Goal: Task Accomplishment & Management: Use online tool/utility

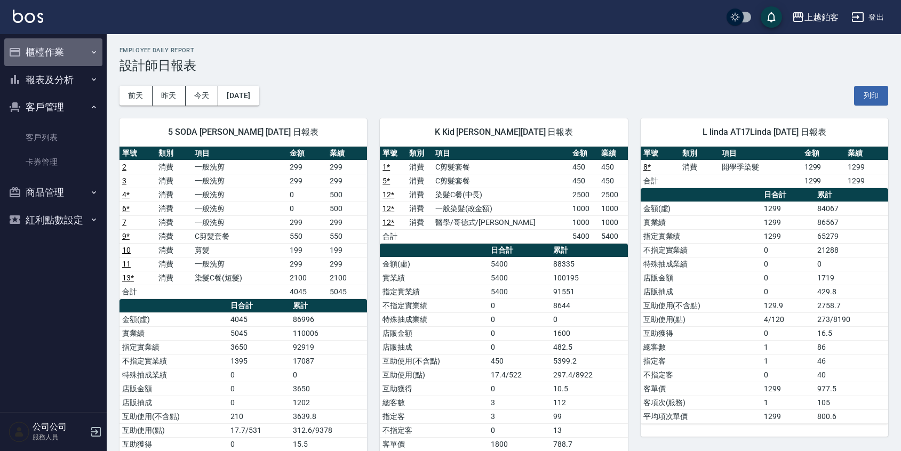
drag, startPoint x: 38, startPoint y: 54, endPoint x: 45, endPoint y: 52, distance: 7.9
click at [38, 54] on button "櫃檯作業" at bounding box center [53, 52] width 98 height 28
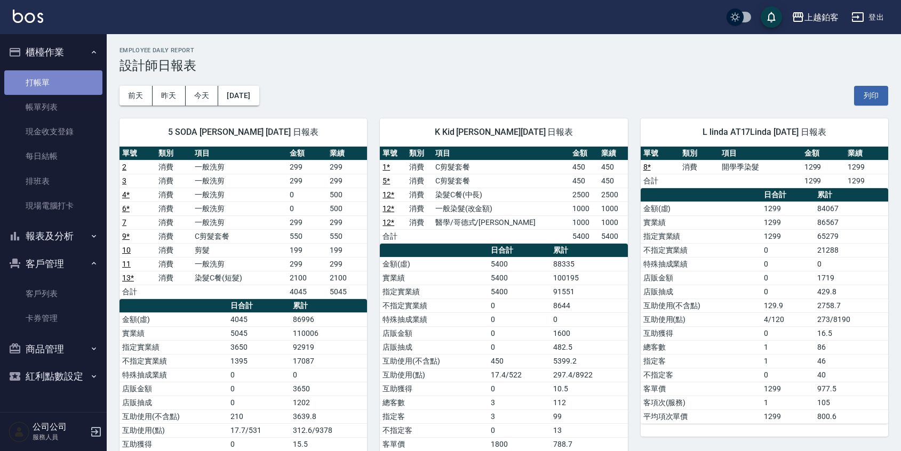
click at [61, 79] on link "打帳單" at bounding box center [53, 82] width 98 height 25
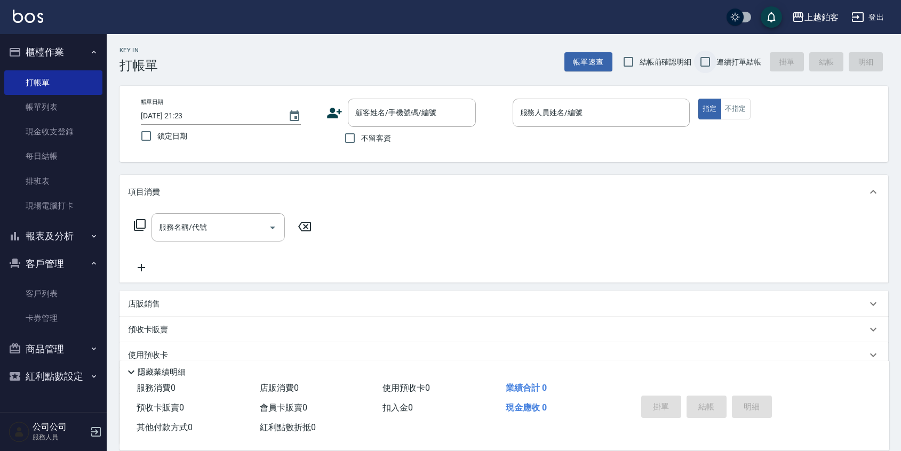
drag, startPoint x: 721, startPoint y: 65, endPoint x: 703, endPoint y: 70, distance: 18.8
click at [721, 65] on span "連續打單結帳" at bounding box center [738, 62] width 45 height 11
click at [716, 65] on input "連續打單結帳" at bounding box center [705, 62] width 22 height 22
checkbox input "true"
click at [162, 138] on span "鎖定日期" at bounding box center [172, 136] width 30 height 11
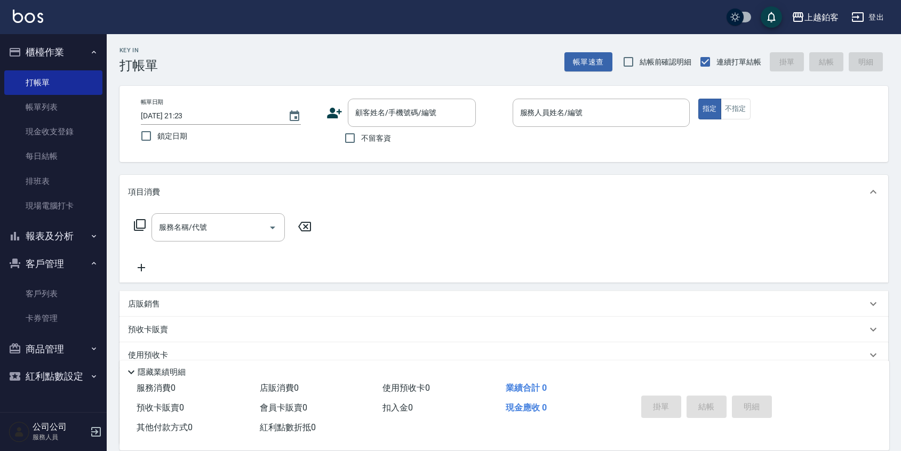
click at [157, 138] on input "鎖定日期" at bounding box center [146, 136] width 22 height 22
checkbox input "true"
click at [355, 143] on input "不留客資" at bounding box center [350, 138] width 22 height 22
checkbox input "true"
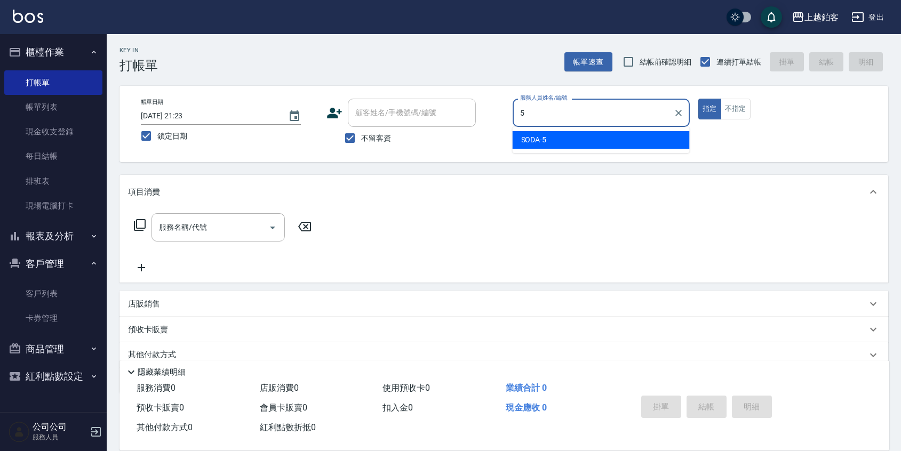
type input "SODA-5"
type button "true"
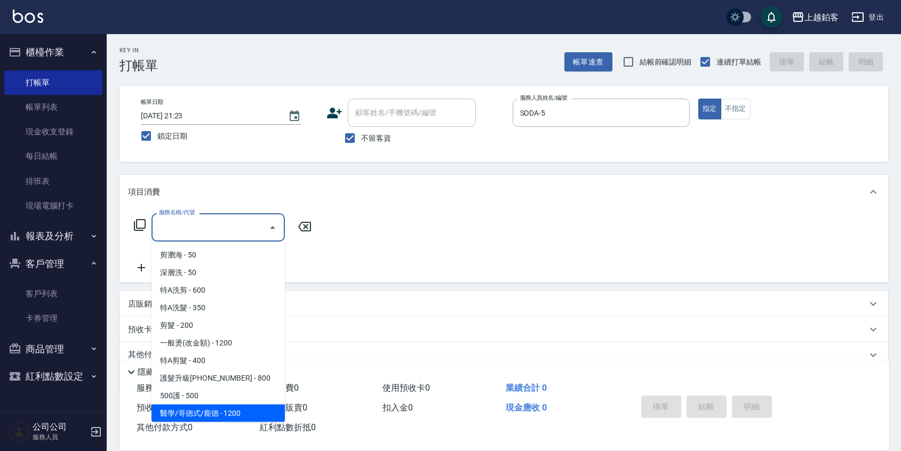
scroll to position [35, 0]
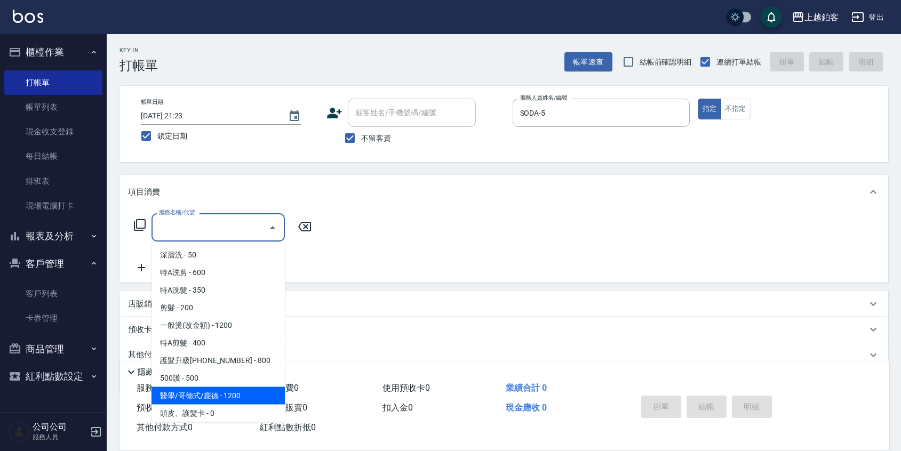
type input "醫學/哥德式/龐德(417)"
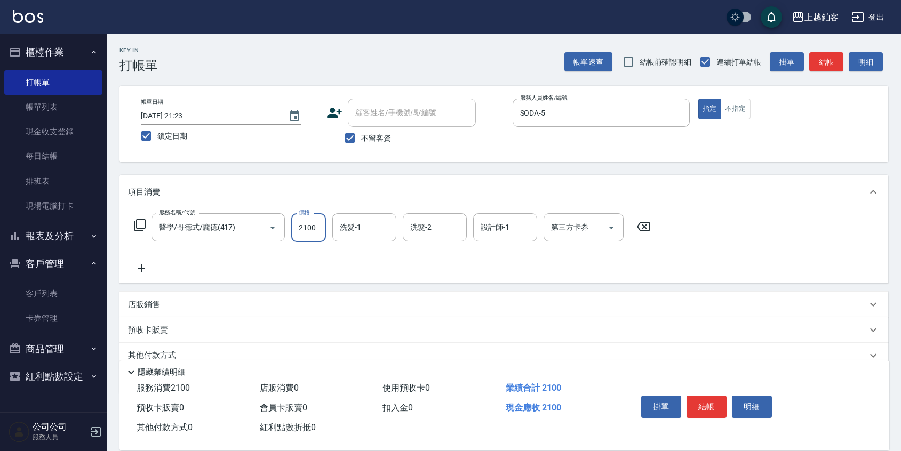
type input "2100"
type input "哲南-44"
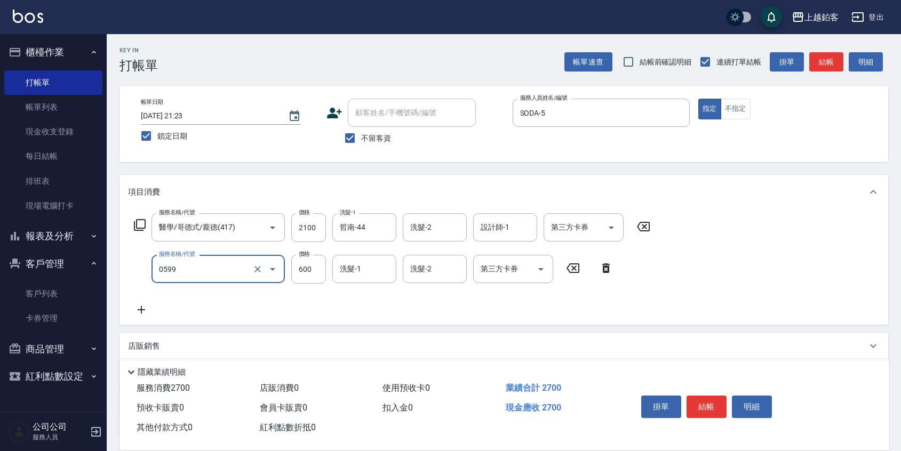
type input "精油-599(0599)"
type input "400"
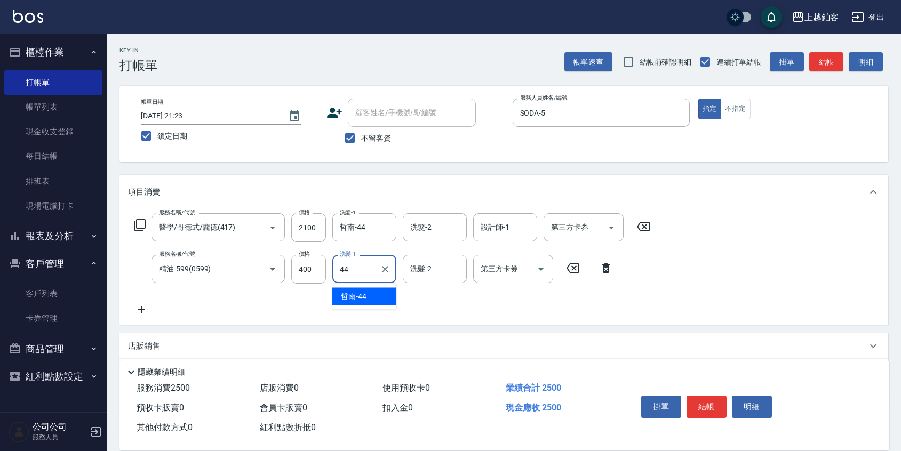
type input "哲南-44"
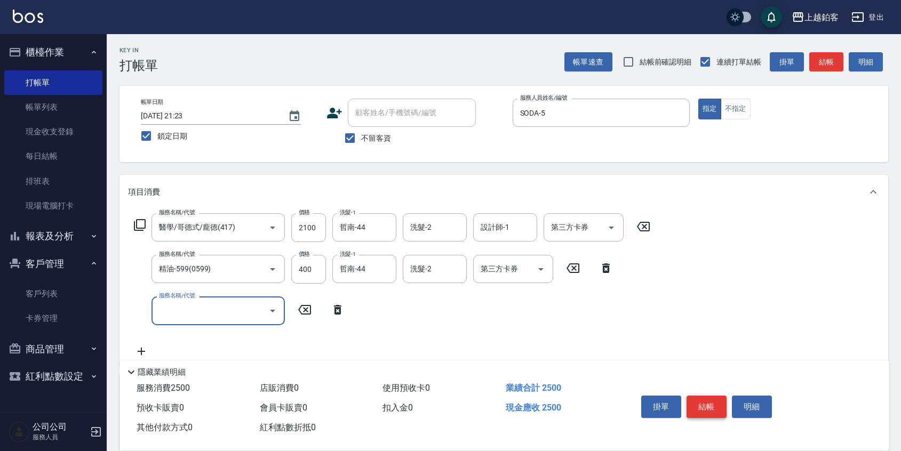
click at [699, 409] on button "結帳" at bounding box center [706, 407] width 40 height 22
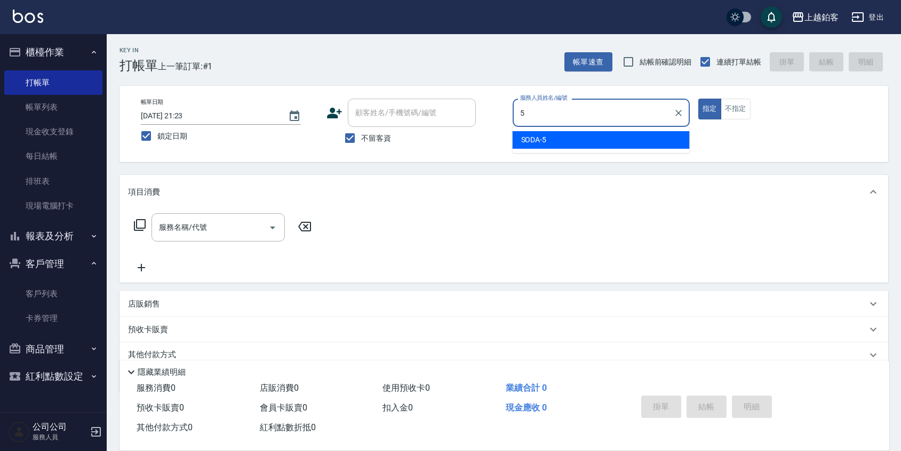
type input "SODA-5"
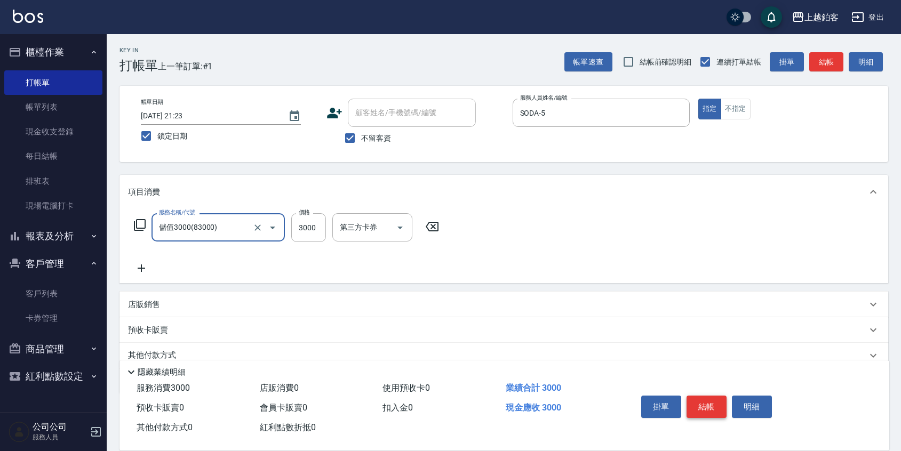
type input "儲值3000(83000)"
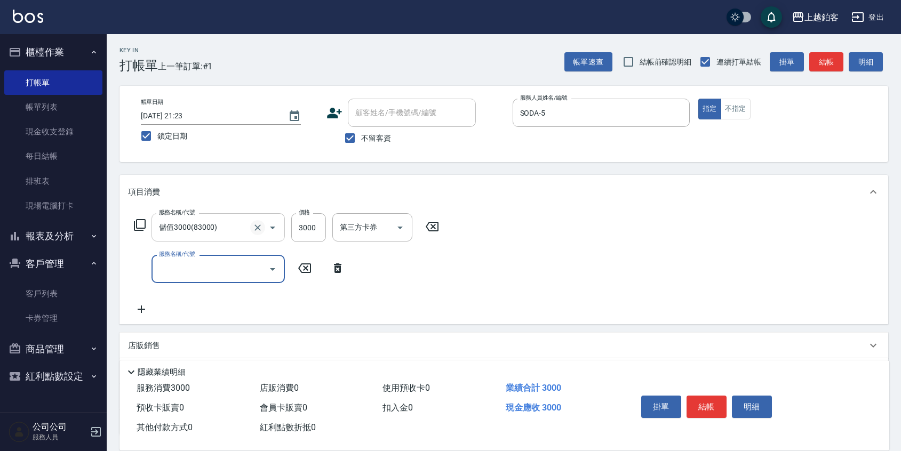
click at [255, 224] on icon "Clear" at bounding box center [257, 227] width 11 height 11
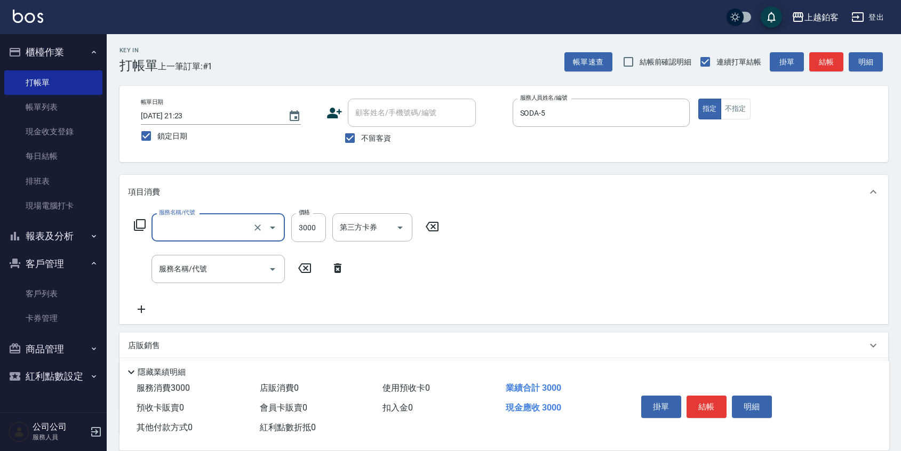
click at [237, 227] on input "服務名稱/代號" at bounding box center [203, 227] width 94 height 19
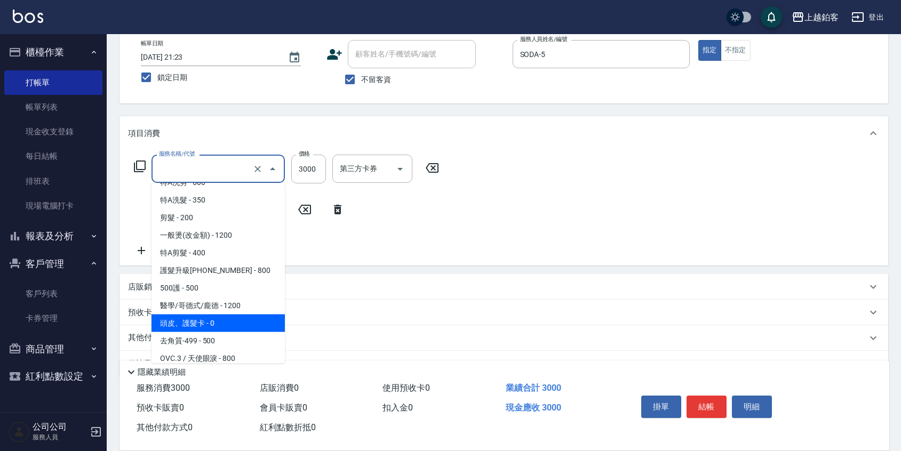
scroll to position [70, 0]
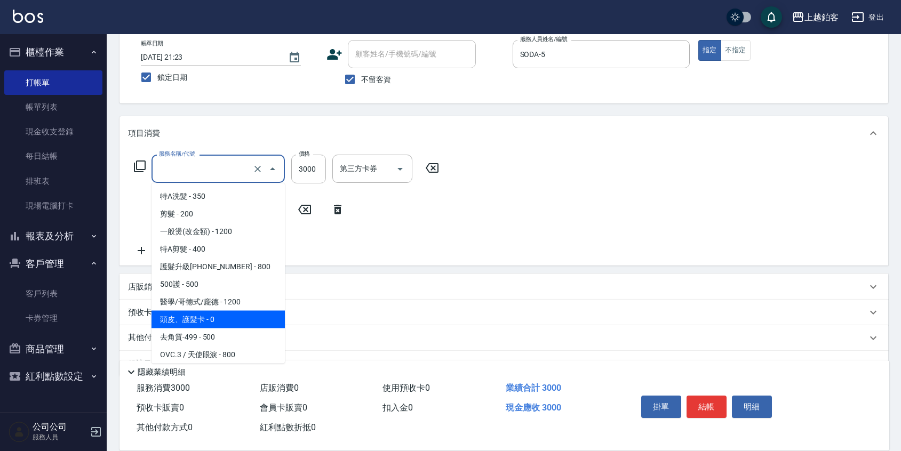
click at [213, 319] on span "頭皮、護髮卡 - 0" at bounding box center [217, 320] width 133 height 18
type input "頭皮、護髮卡(438)"
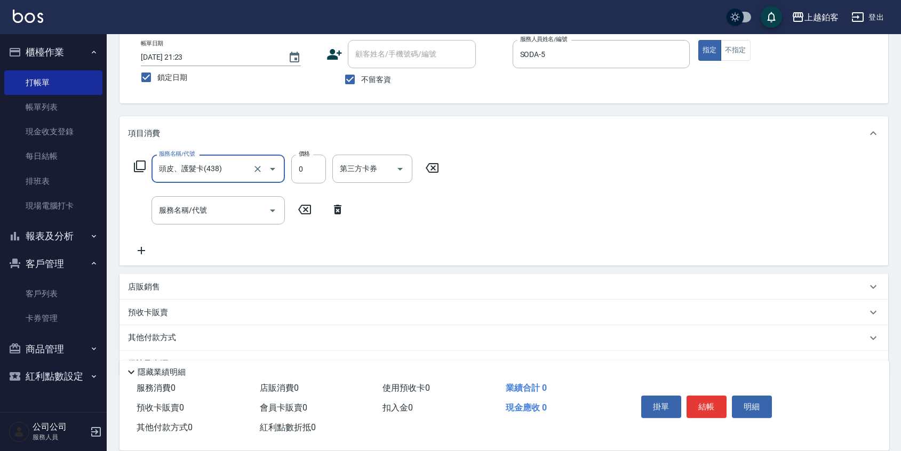
scroll to position [59, 0]
click at [308, 174] on input "0" at bounding box center [308, 168] width 35 height 29
type input "3000"
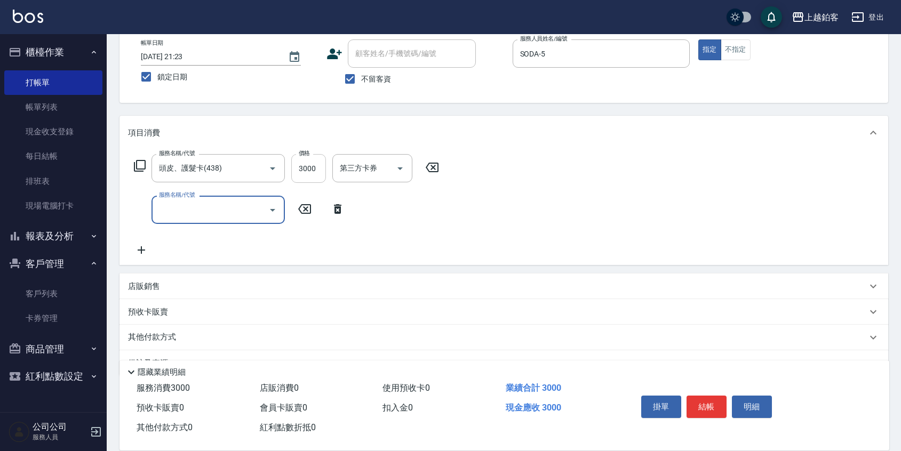
scroll to position [0, 0]
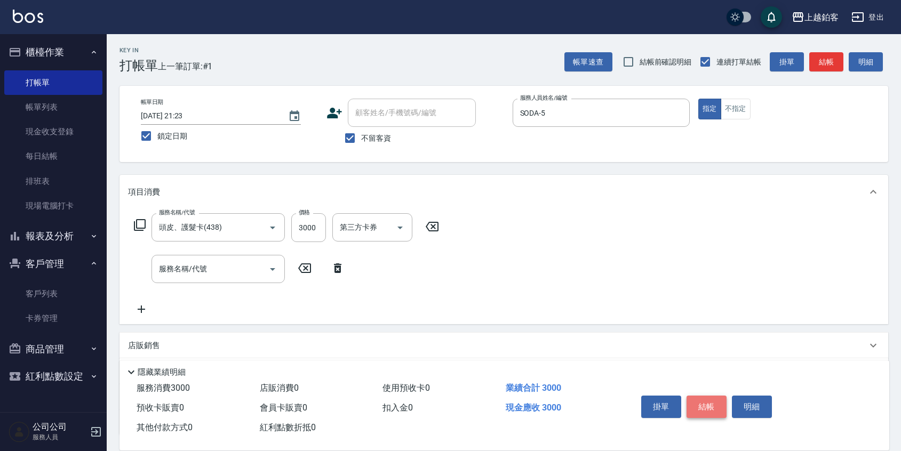
click at [713, 405] on button "結帳" at bounding box center [706, 407] width 40 height 22
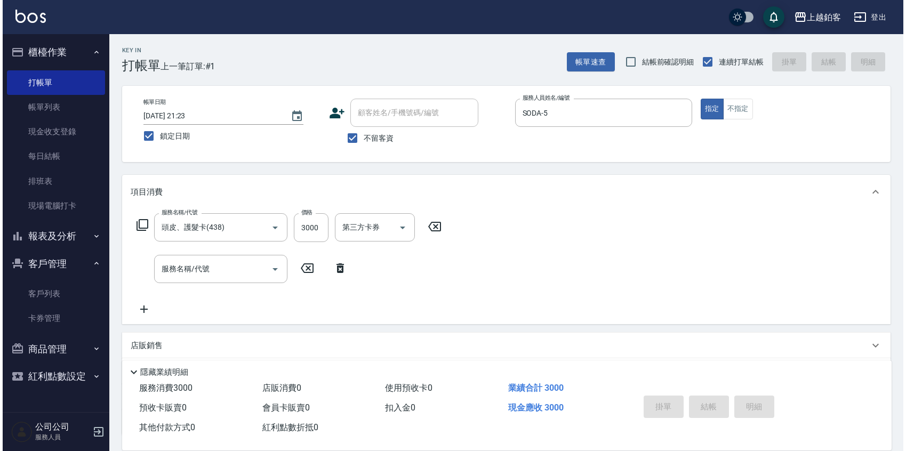
scroll to position [1, 0]
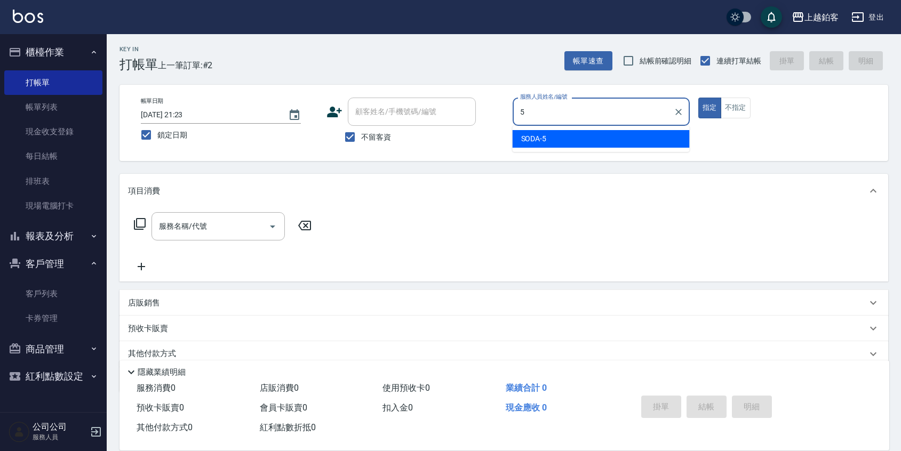
type input "SODA-5"
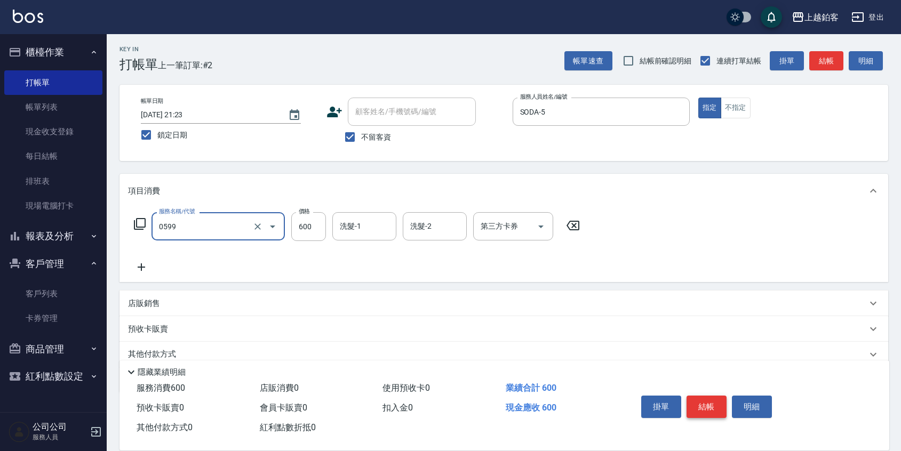
type input "精油-599(0599)"
type input "500"
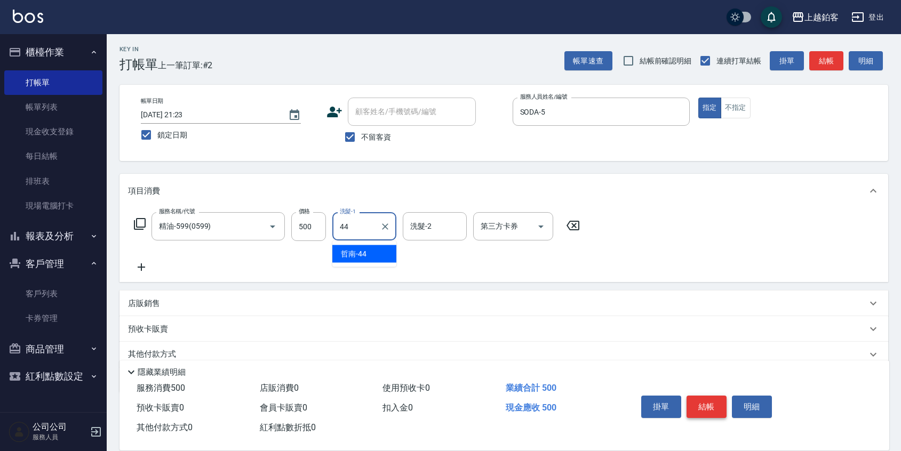
type input "哲南-44"
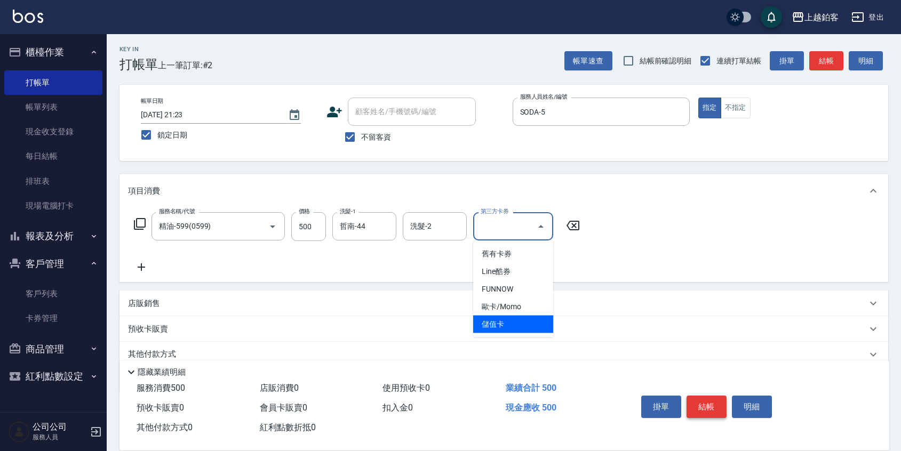
type input "儲值卡"
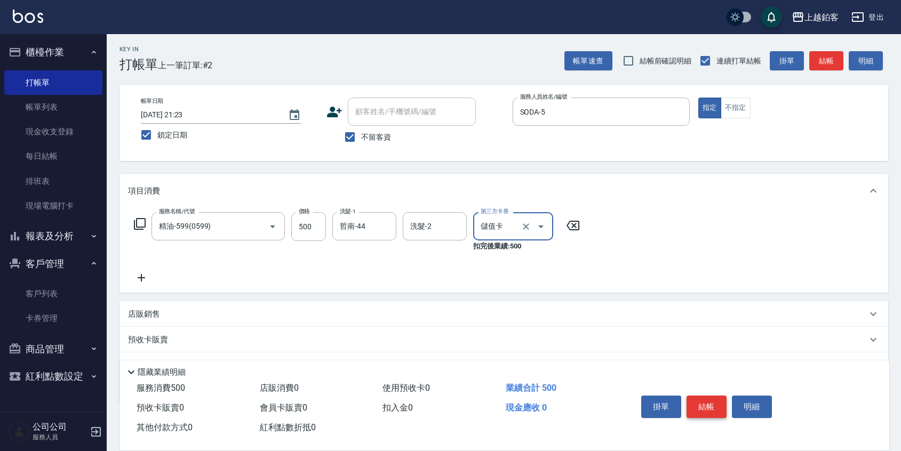
click at [709, 407] on button "結帳" at bounding box center [706, 407] width 40 height 22
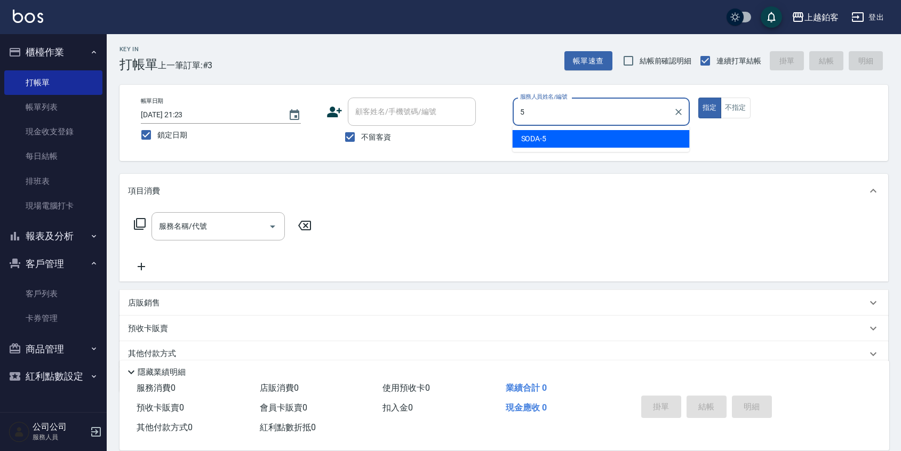
type input "SODA-5"
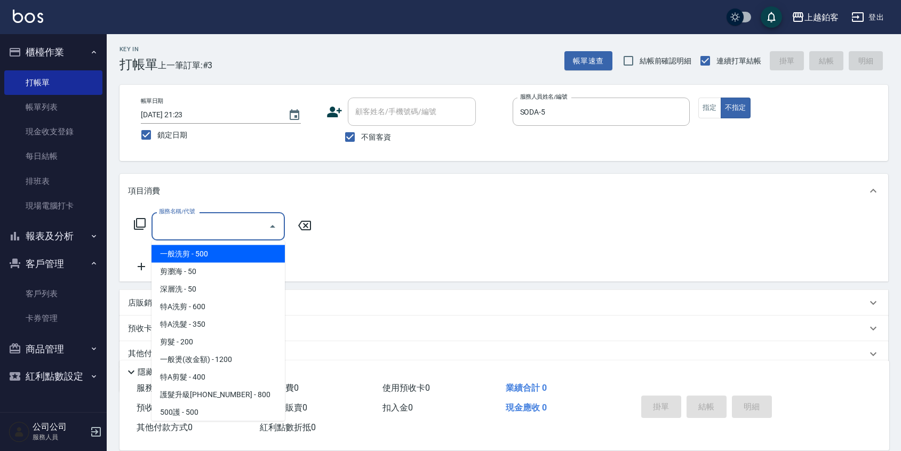
type input "一般洗剪(5)"
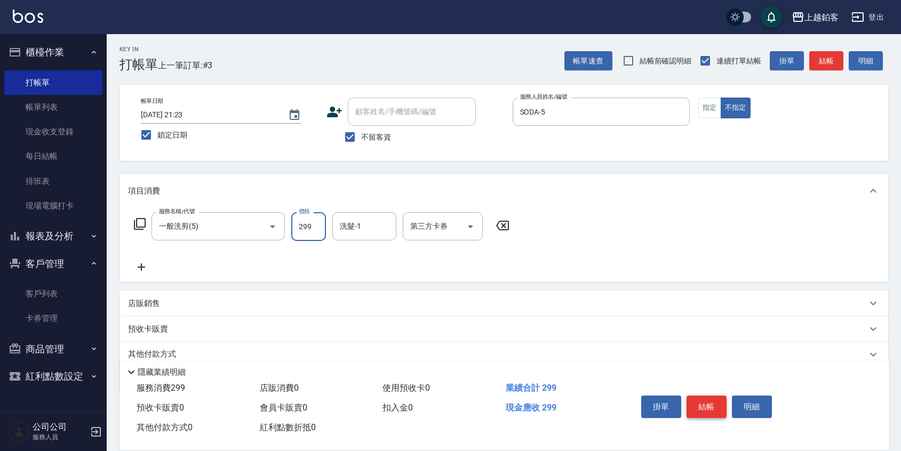
type input "299"
type input "哲南-44"
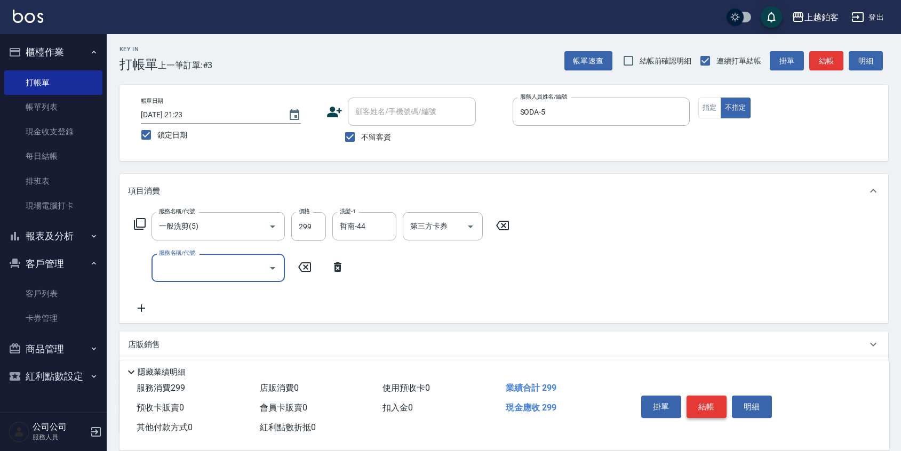
click at [701, 405] on button "結帳" at bounding box center [706, 407] width 40 height 22
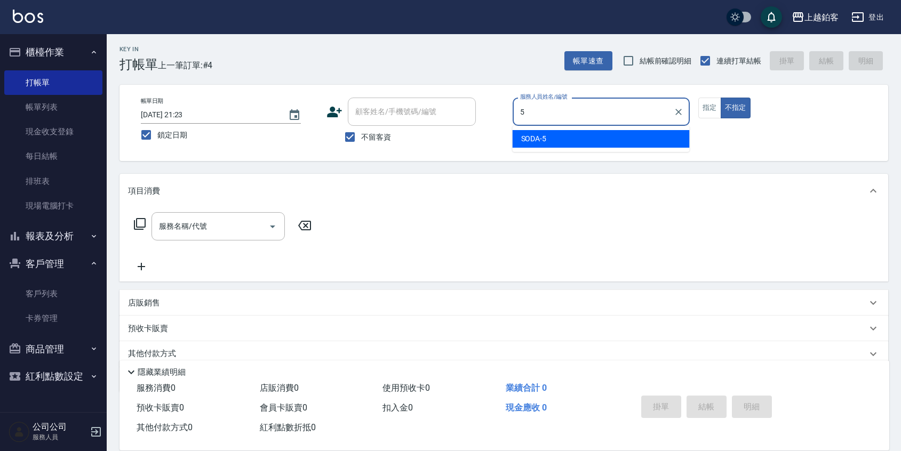
type input "SODA-5"
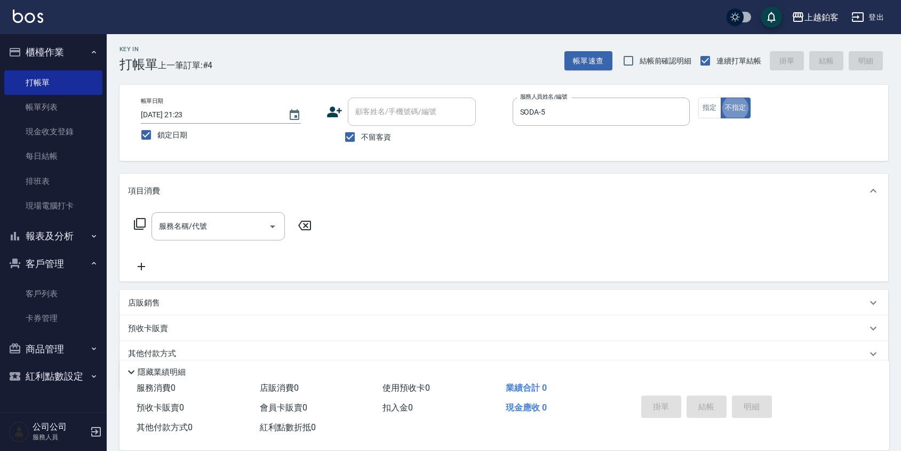
type button "false"
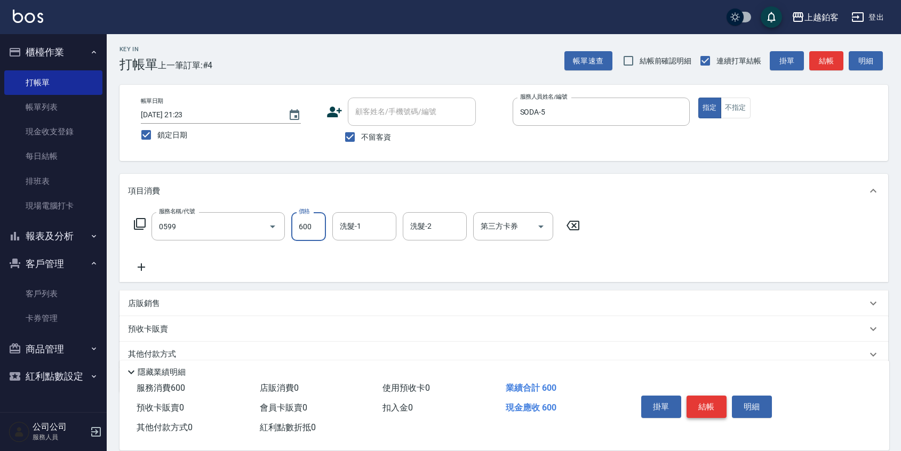
type input "精油-599(0599)"
type input "哲南-44"
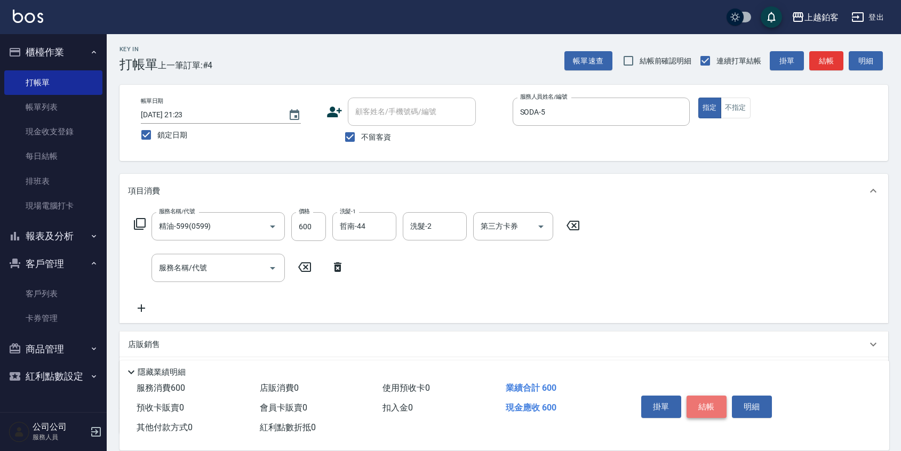
click at [702, 406] on button "結帳" at bounding box center [706, 407] width 40 height 22
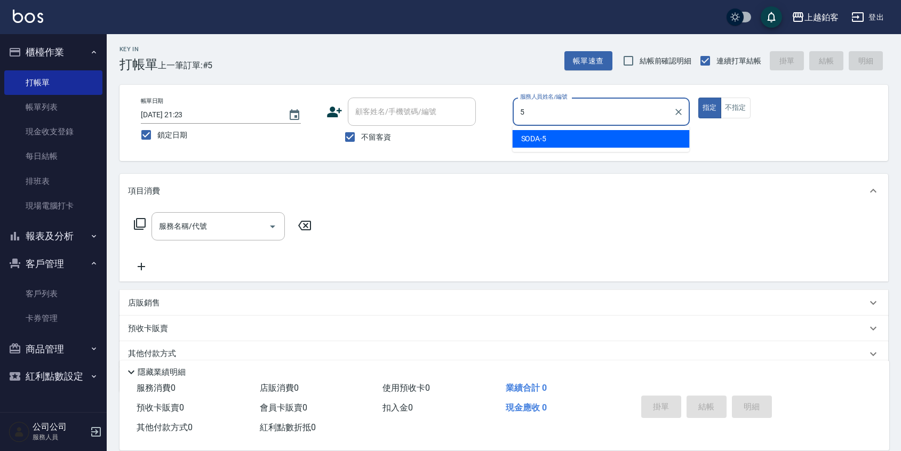
type input "SODA-5"
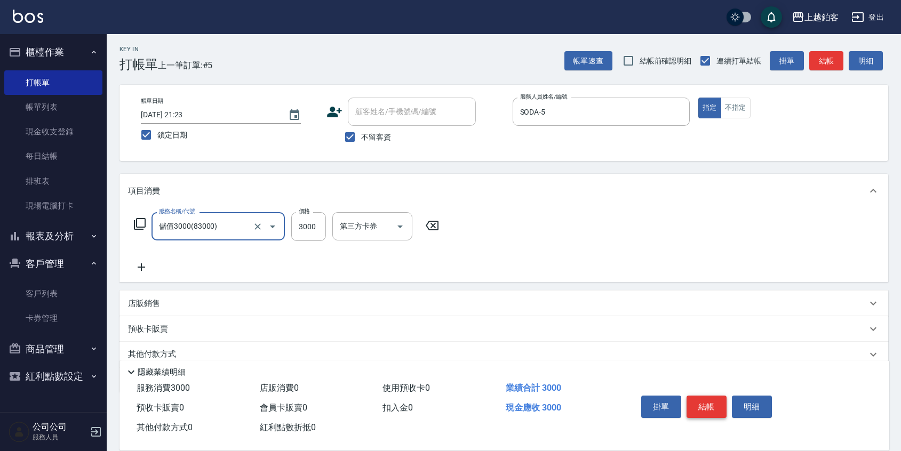
type input "儲值3000(83000)"
click at [702, 406] on button "結帳" at bounding box center [706, 407] width 40 height 22
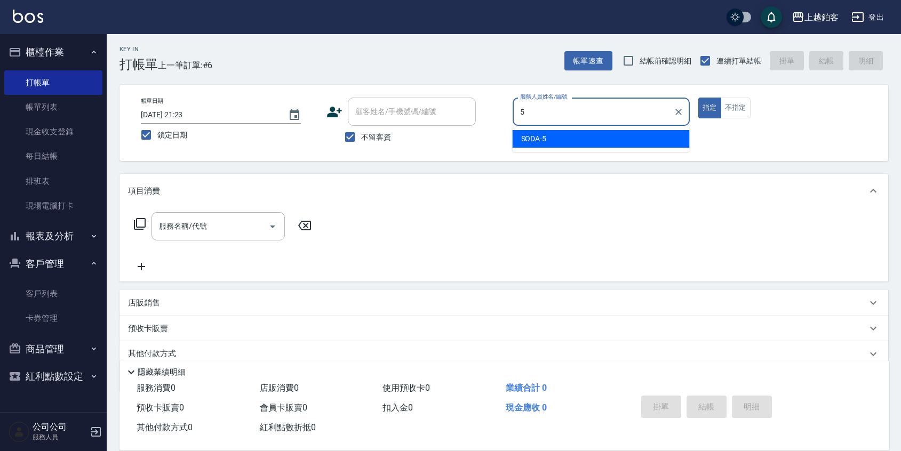
type input "SODA-5"
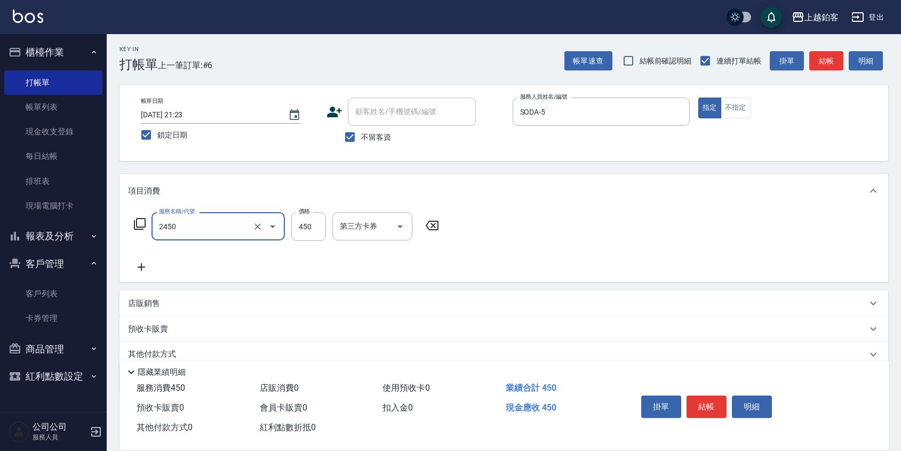
type input "C剪髮套餐(2450)"
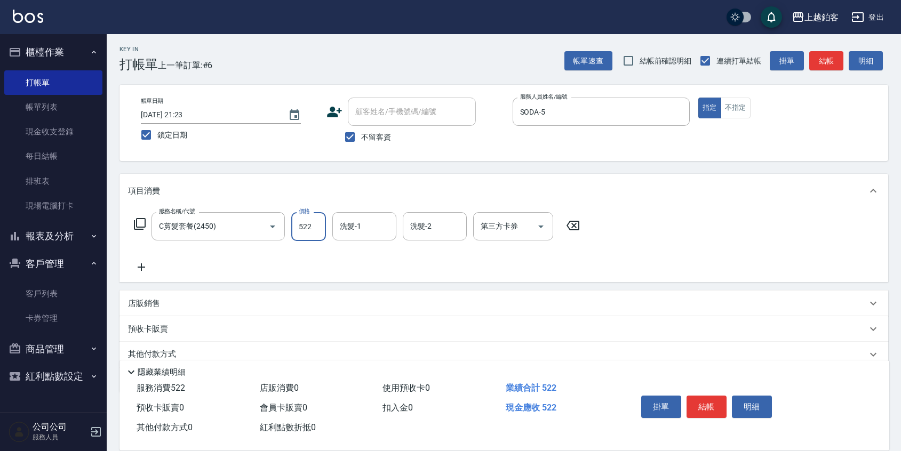
type input "522"
type input "哲南-44"
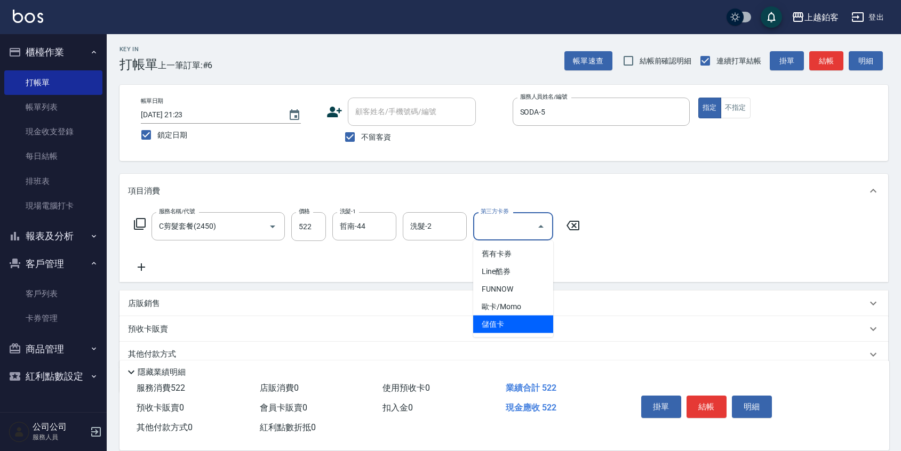
type input "儲值卡"
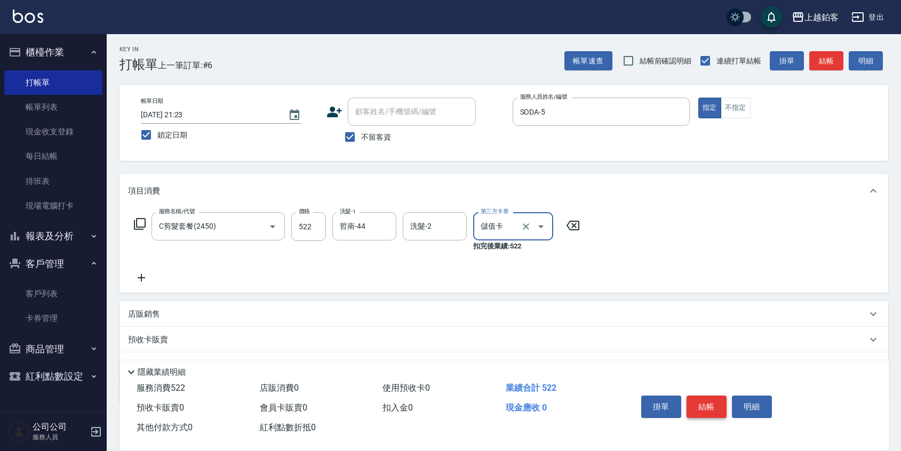
click at [709, 406] on button "結帳" at bounding box center [706, 407] width 40 height 22
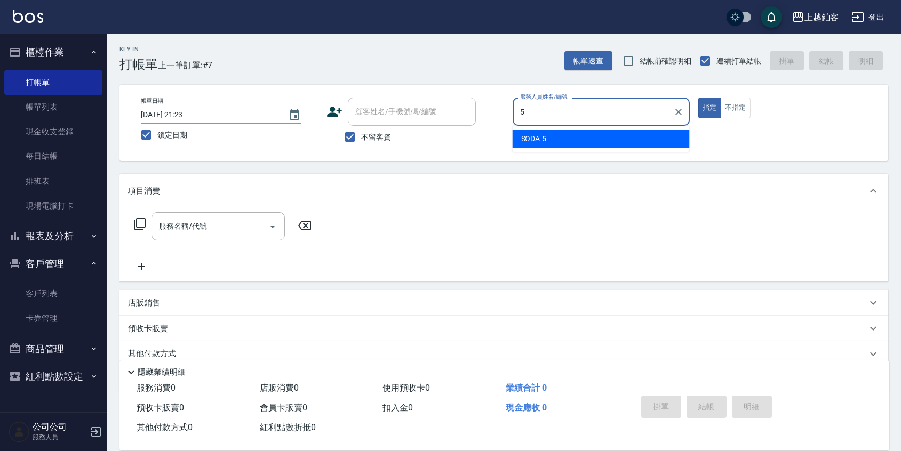
type input "SODA-5"
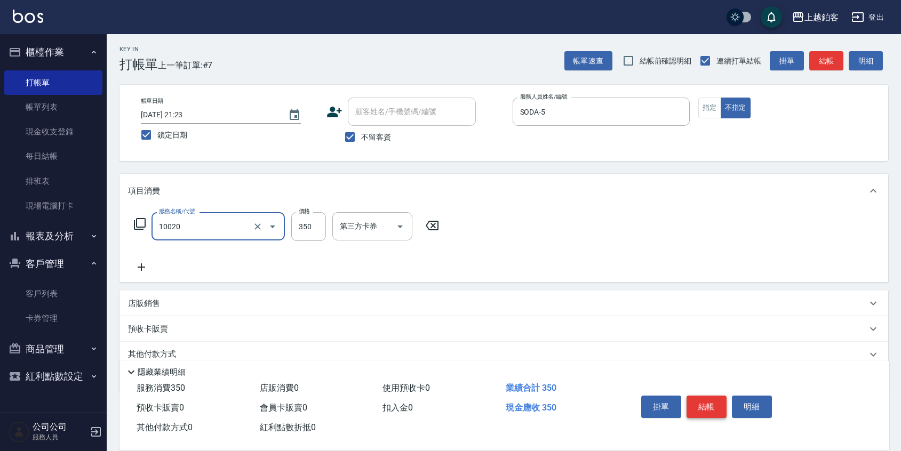
type input "淨化350洗(10020)"
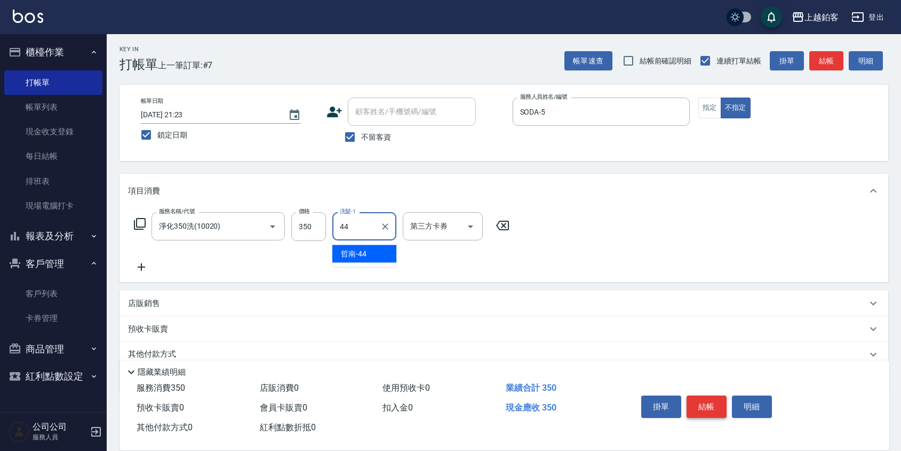
type input "哲南-44"
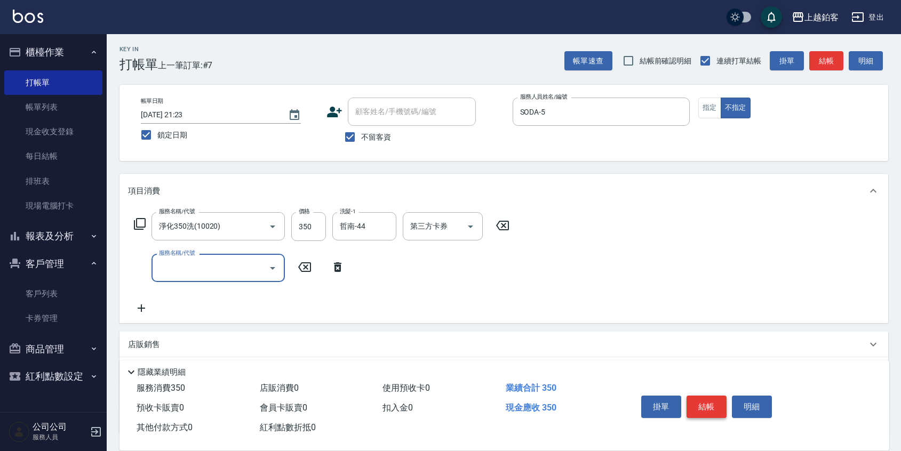
click at [704, 403] on button "結帳" at bounding box center [706, 407] width 40 height 22
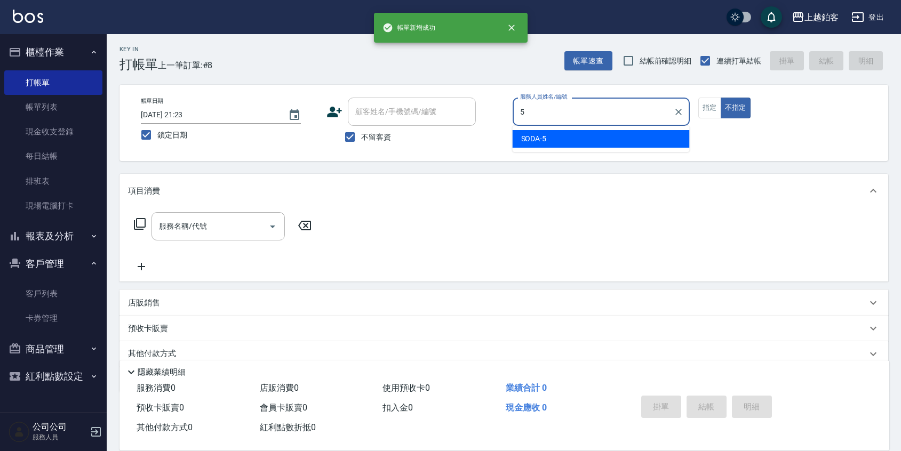
type input "SODA-5"
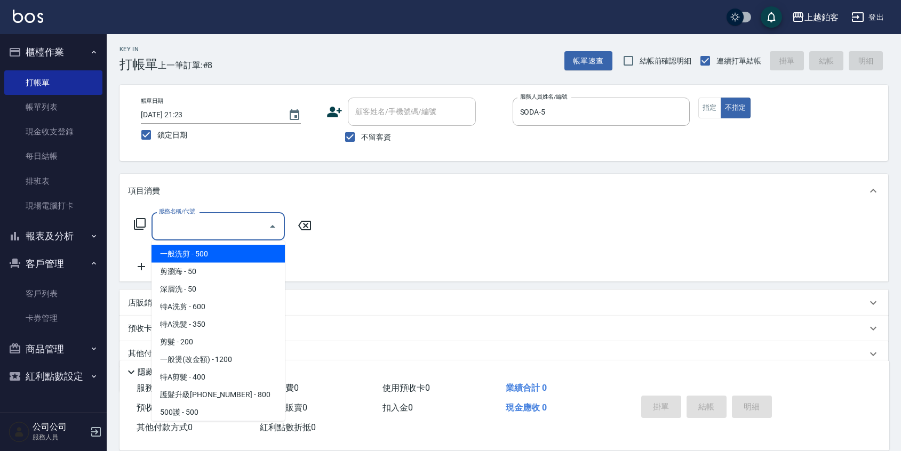
type input "一般洗剪(5)"
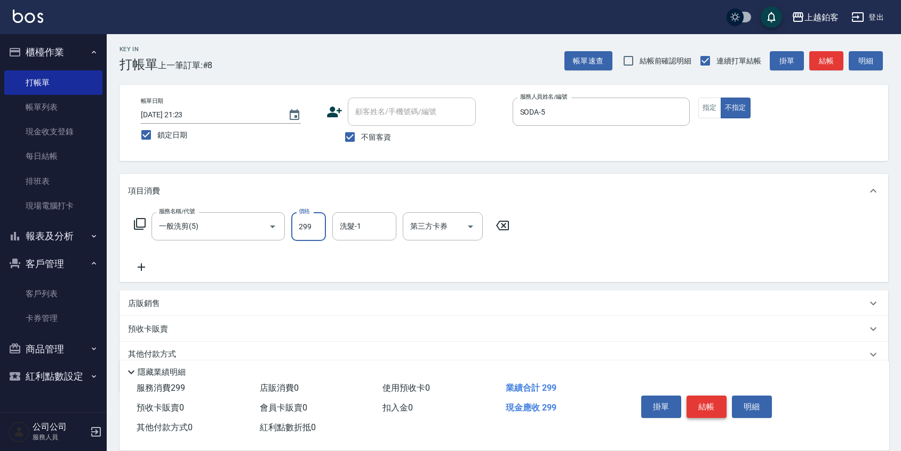
type input "299"
type input "哲南-44"
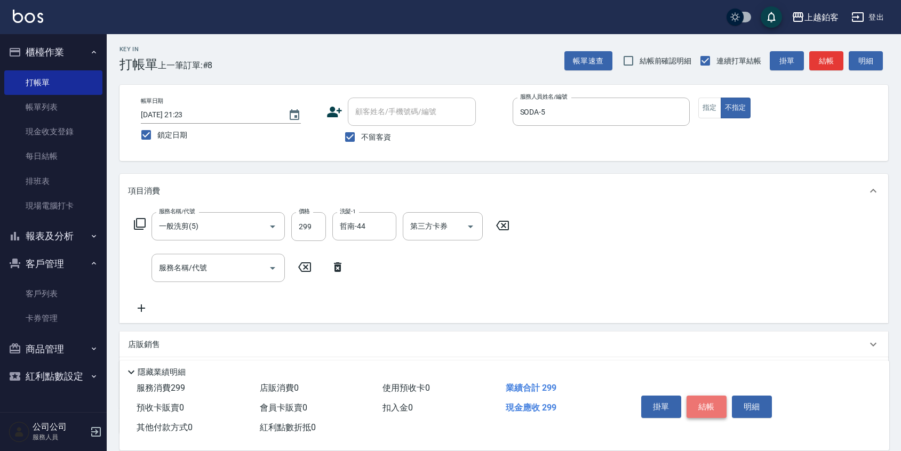
click at [696, 397] on button "結帳" at bounding box center [706, 407] width 40 height 22
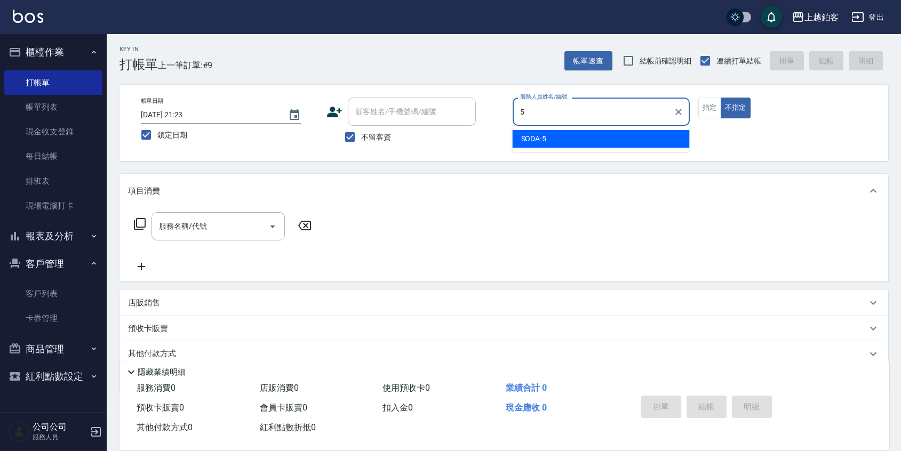
type input "SODA-5"
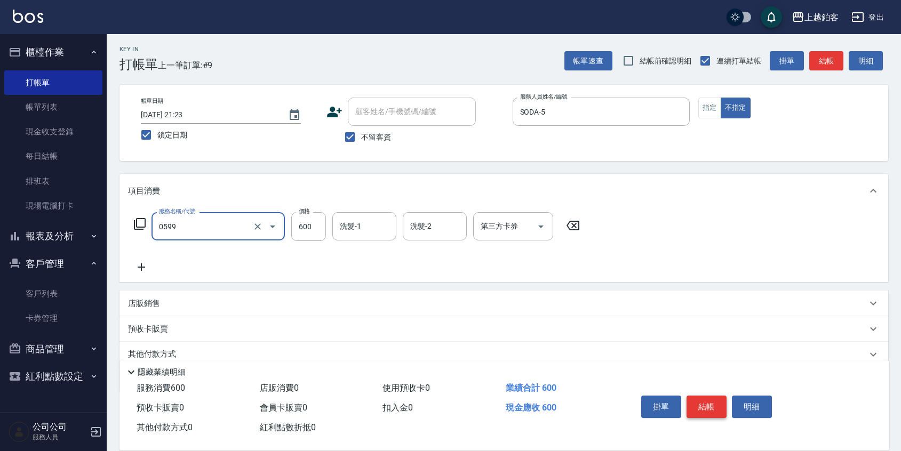
type input "精油-599(0599)"
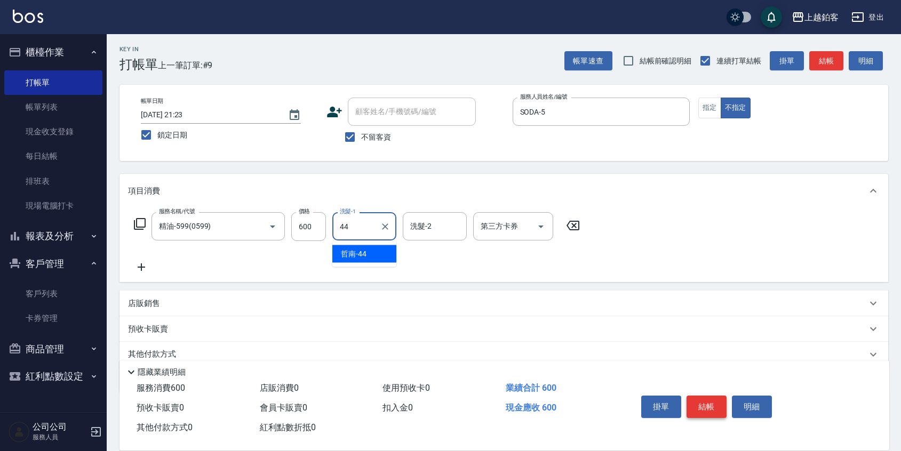
type input "哲南-44"
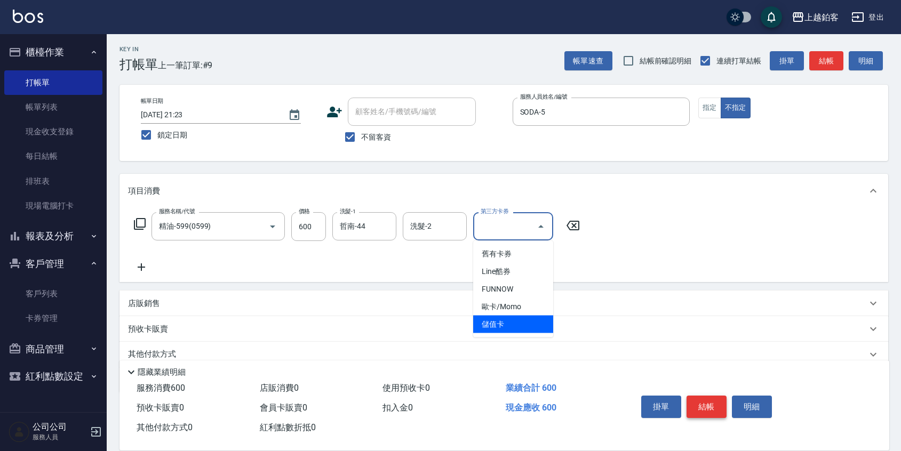
type input "儲值卡"
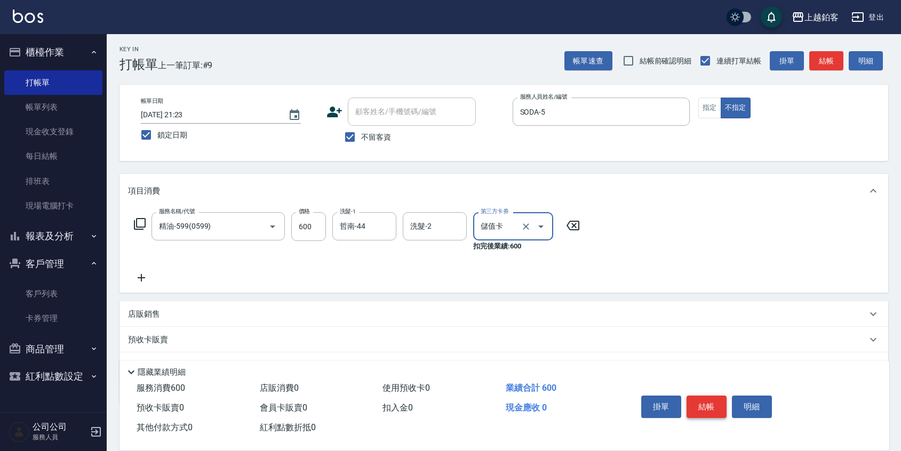
click at [695, 396] on button "結帳" at bounding box center [706, 407] width 40 height 22
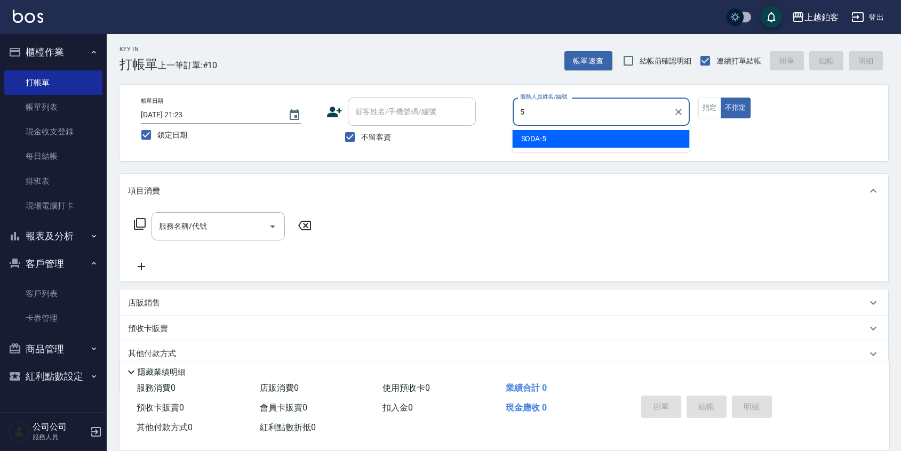
type input "SODA-5"
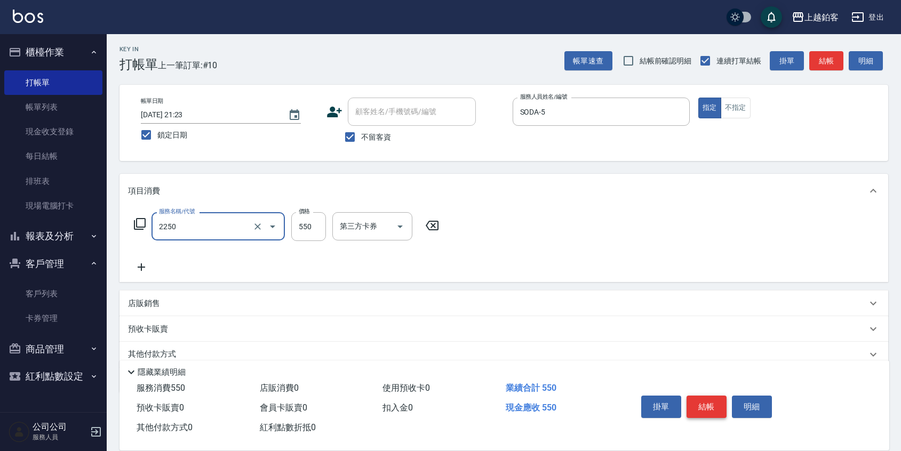
type input "B剪髮套餐(2250)"
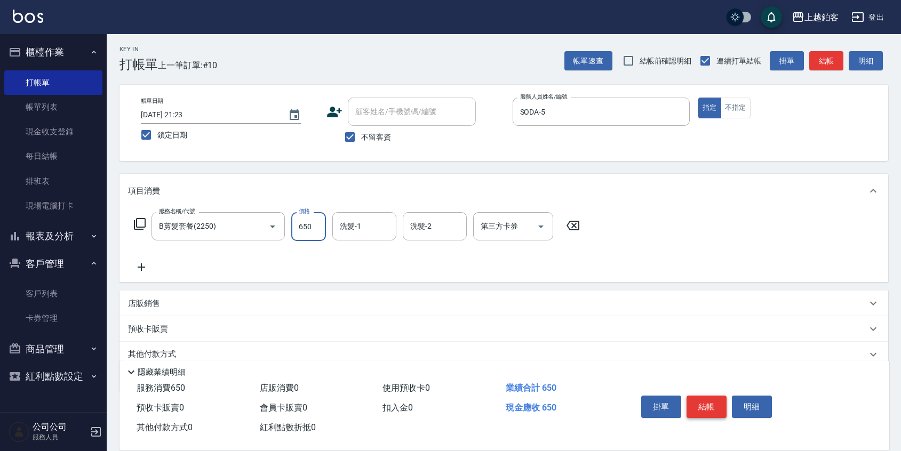
type input "650"
type input "哲南-44"
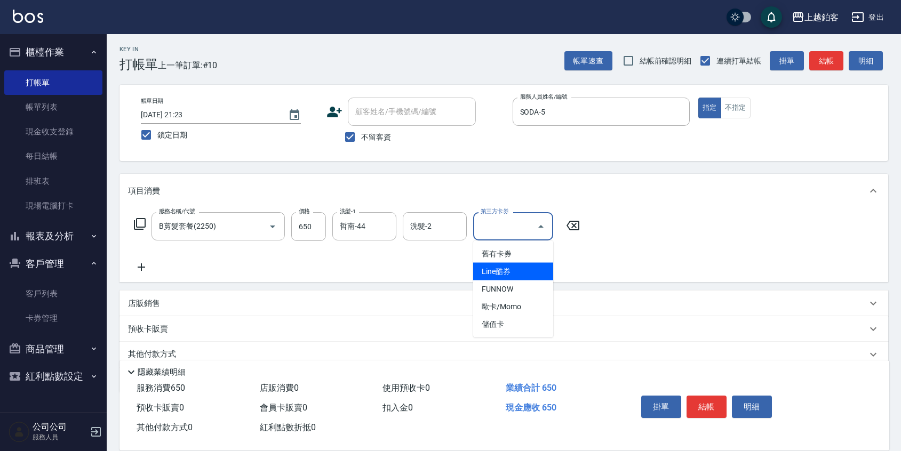
click at [691, 265] on div "服務名稱/代號 B剪髮套餐(2250) 服務名稱/代號 價格 650 價格 洗髮-1 哲南-44 洗髮-1 洗髮-2 洗髮-2 第三方卡券 第三方卡券" at bounding box center [503, 245] width 768 height 74
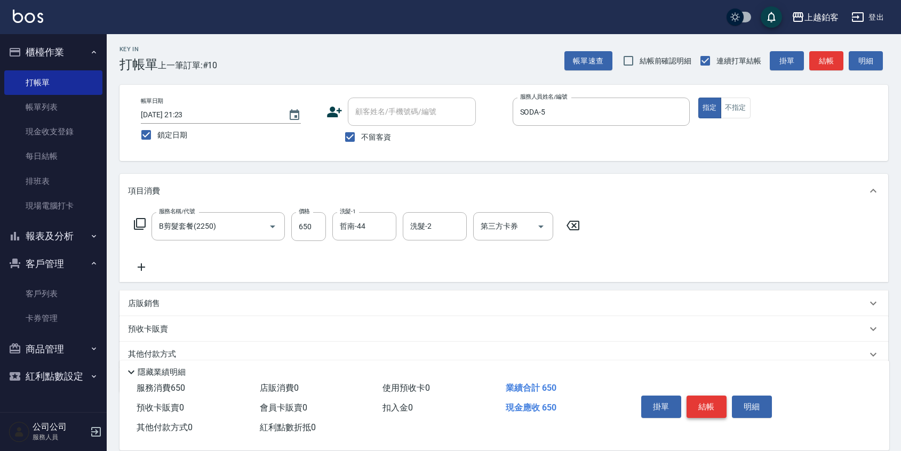
click at [699, 403] on button "結帳" at bounding box center [706, 407] width 40 height 22
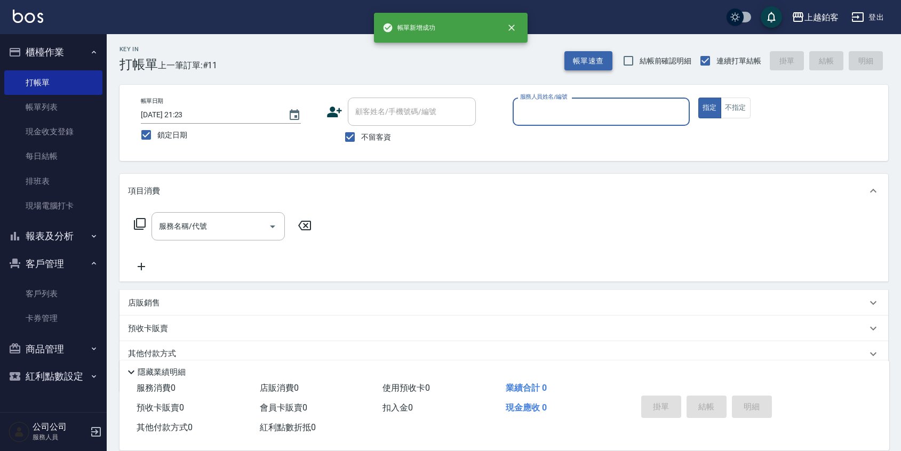
click at [572, 63] on button "帳單速查" at bounding box center [588, 61] width 48 height 20
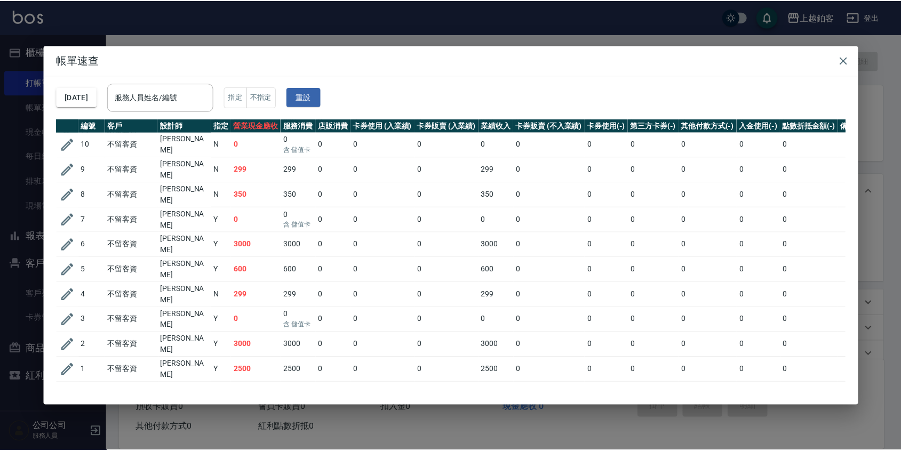
scroll to position [0, 0]
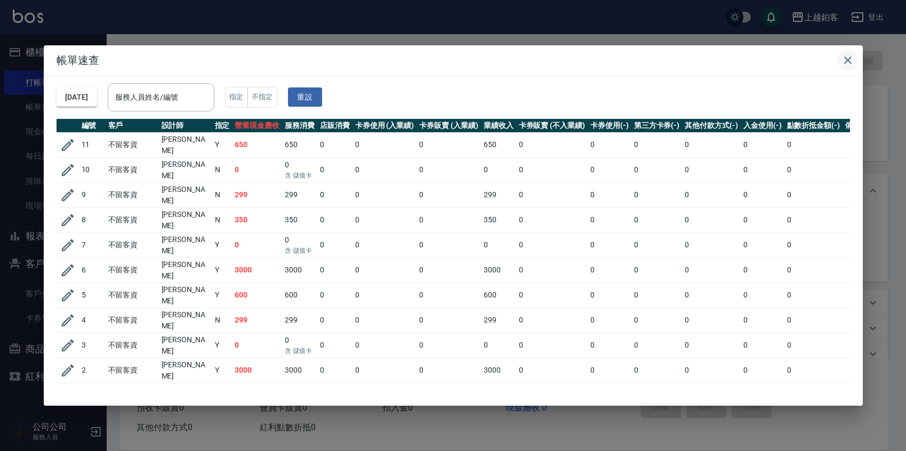
click at [851, 61] on icon "button" at bounding box center [847, 60] width 13 height 13
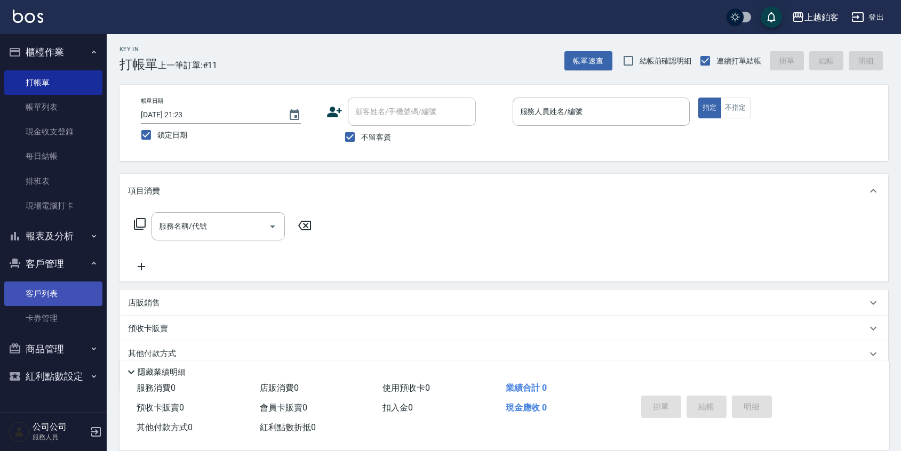
scroll to position [43, 0]
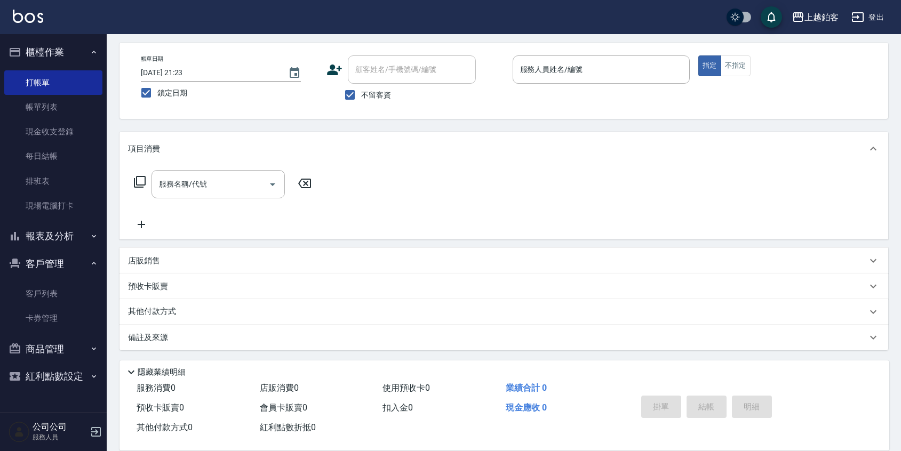
click at [50, 237] on button "報表及分析" at bounding box center [53, 236] width 98 height 28
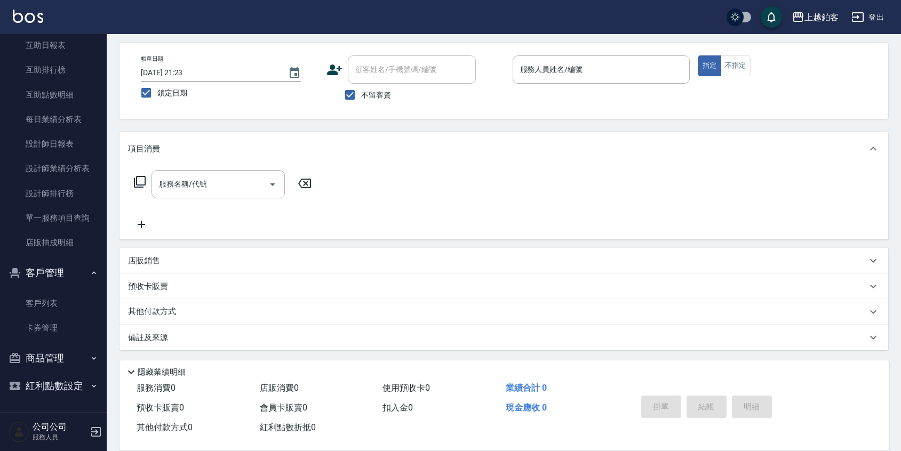
scroll to position [270, 0]
click at [73, 143] on link "設計師日報表" at bounding box center [53, 144] width 98 height 25
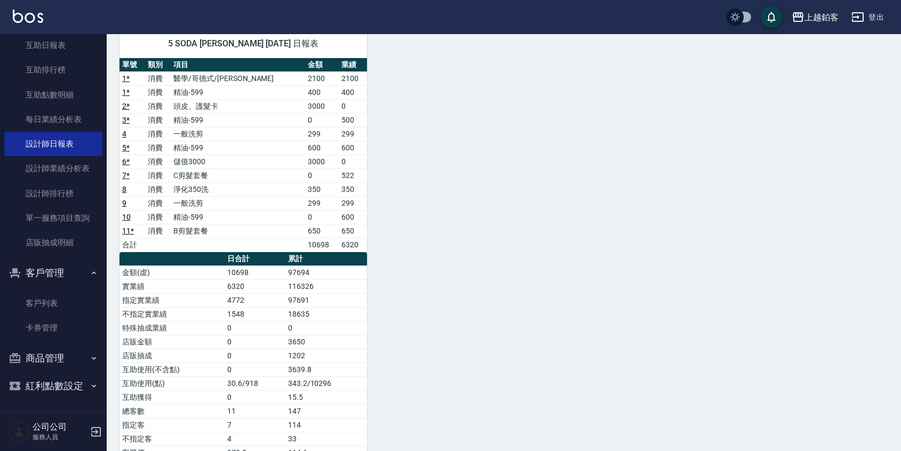
scroll to position [80, 0]
